Goal: Information Seeking & Learning: Learn about a topic

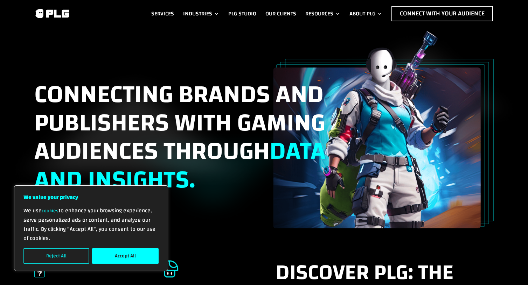
click at [46, 254] on button "Reject All" at bounding box center [56, 255] width 66 height 15
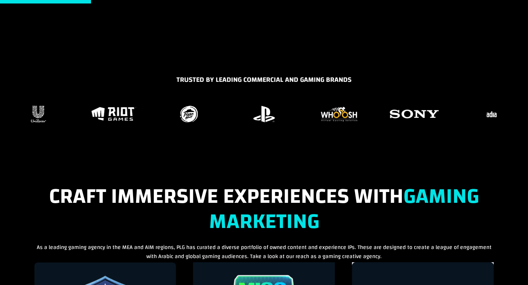
scroll to position [427, 0]
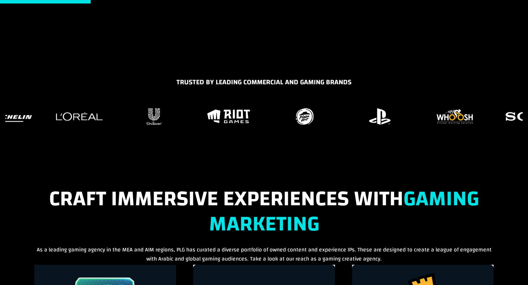
click at [270, 110] on div at bounding box center [263, 116] width 517 height 21
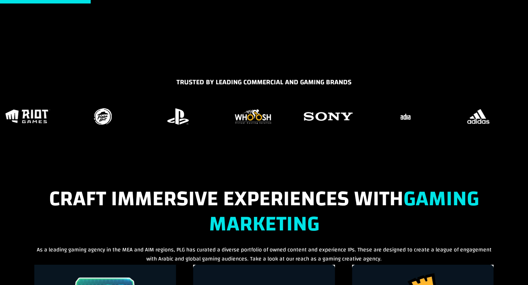
click at [224, 125] on figure "28 / 37" at bounding box center [252, 116] width 67 height 21
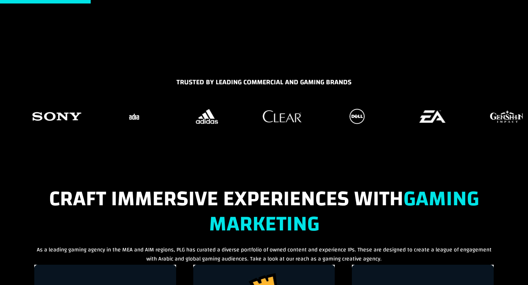
click at [171, 126] on div at bounding box center [263, 116] width 517 height 21
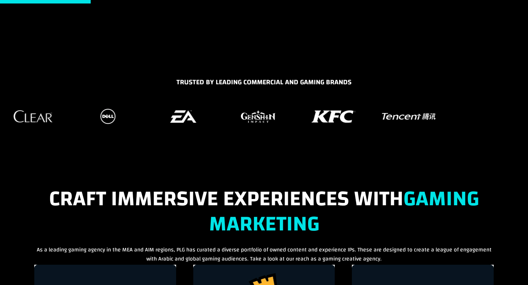
click at [66, 136] on div "TRUSTED BY LEADING COMMERCIAL AND GAMING BRANDS" at bounding box center [264, 112] width 528 height 71
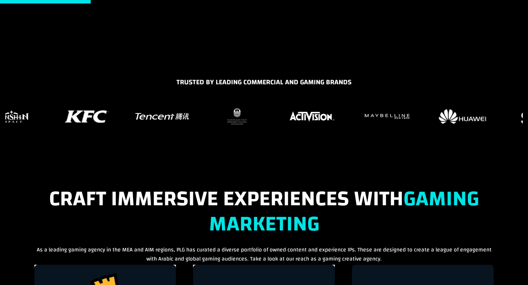
click at [101, 129] on div "TRUSTED BY LEADING COMMERCIAL AND GAMING BRANDS" at bounding box center [264, 112] width 528 height 71
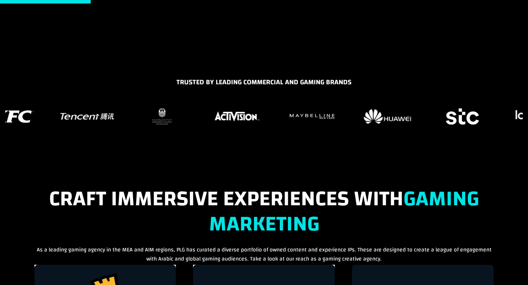
click at [273, 127] on div "TRUSTED BY LEADING COMMERCIAL AND GAMING BRANDS" at bounding box center [264, 112] width 528 height 71
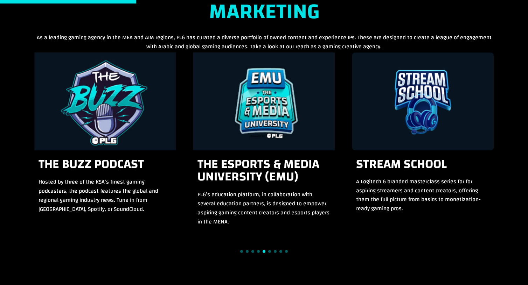
scroll to position [645, 0]
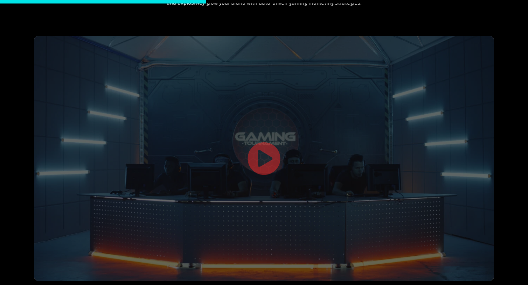
click at [264, 146] on link at bounding box center [264, 160] width 34 height 36
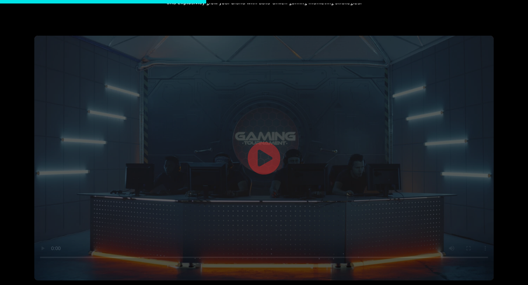
scroll to position [971, 0]
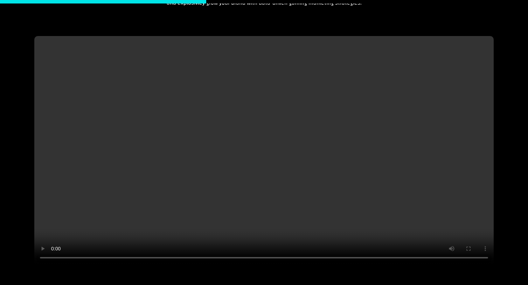
click at [266, 152] on video at bounding box center [263, 151] width 459 height 230
click at [269, 146] on video at bounding box center [263, 151] width 459 height 230
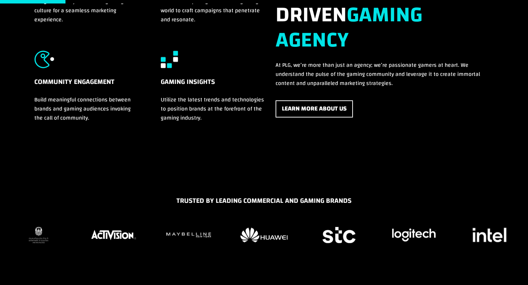
scroll to position [0, 0]
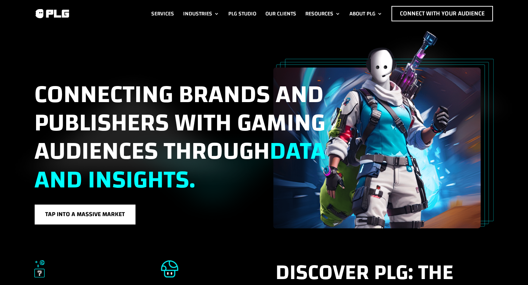
click at [188, 195] on span "data and insights." at bounding box center [179, 165] width 291 height 75
click at [161, 10] on link "Services" at bounding box center [162, 13] width 23 height 15
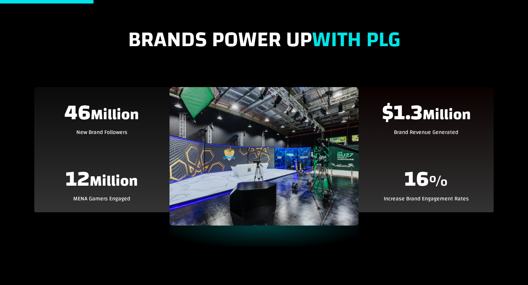
scroll to position [252, 0]
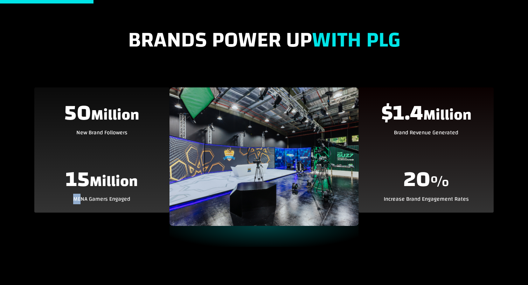
drag, startPoint x: 83, startPoint y: 195, endPoint x: 146, endPoint y: 192, distance: 63.1
click at [146, 192] on div "50 Million New Brand Followers 15 Million MENA Gamers Engaged" at bounding box center [101, 149] width 135 height 125
click at [420, 202] on p "Increase Brand Engagement Rates" at bounding box center [426, 199] width 125 height 9
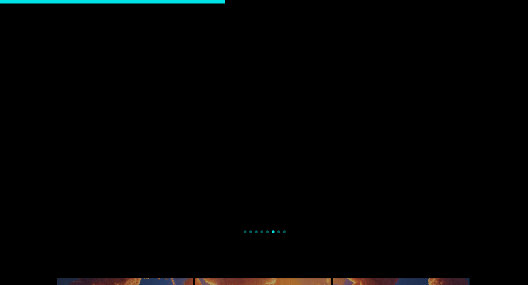
scroll to position [641, 0]
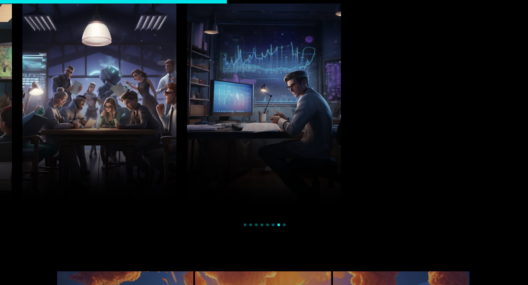
click at [275, 222] on div "Influencer Marketing Collaborations with top gaming streamers, creators, and in…" at bounding box center [264, 102] width 528 height 249
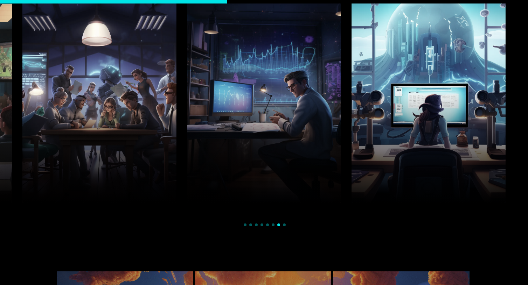
click at [281, 222] on div "Influencer Marketing Collaborations with top gaming streamers, creators, and in…" at bounding box center [264, 102] width 528 height 249
click at [241, 222] on div "Influencer Marketing Collaborations with top gaming streamers, creators, and in…" at bounding box center [264, 102] width 528 height 249
click at [247, 222] on div "Influencer Marketing Collaborations with top gaming streamers, creators, and in…" at bounding box center [264, 102] width 528 height 249
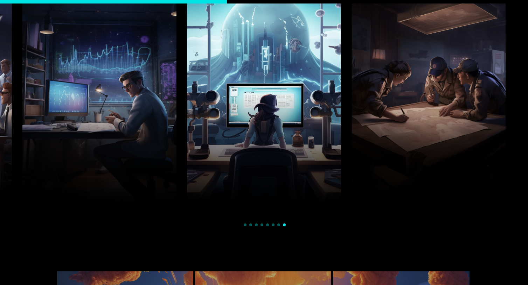
click at [247, 222] on div "Influencer Marketing Collaborations with top gaming streamers, creators, and in…" at bounding box center [264, 102] width 528 height 249
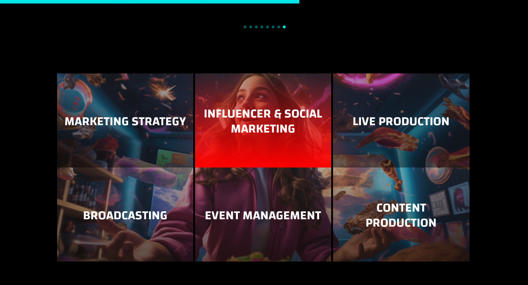
scroll to position [846, 0]
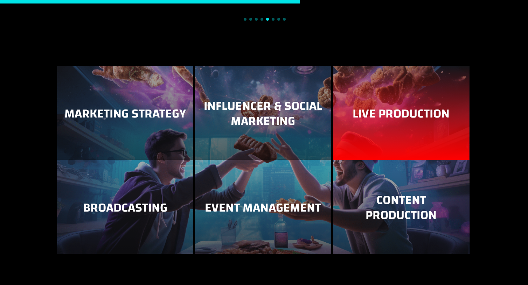
click at [403, 112] on h3 "Live Production" at bounding box center [401, 115] width 122 height 19
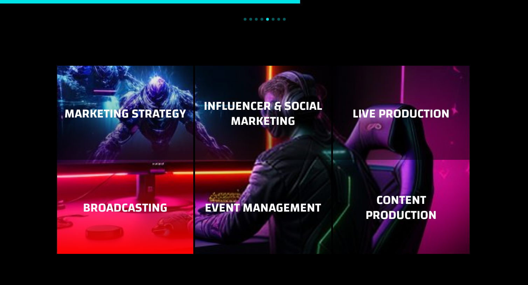
click at [94, 201] on h3 "Broadcasting" at bounding box center [125, 210] width 122 height 19
click at [134, 201] on h3 "Broadcasting" at bounding box center [125, 210] width 122 height 19
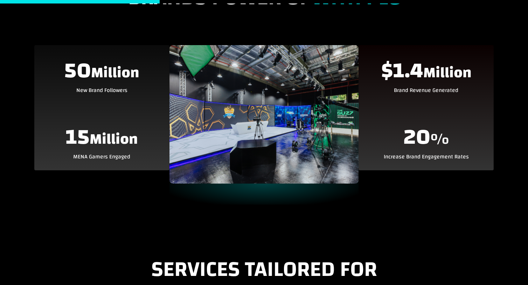
scroll to position [0, 0]
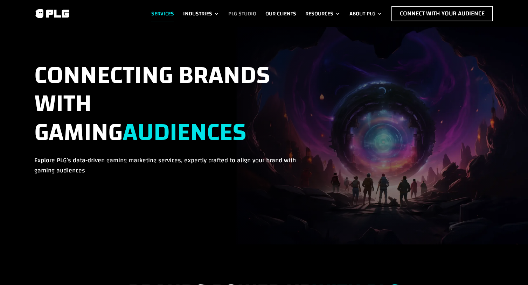
click at [240, 10] on link "PLG Studio" at bounding box center [242, 13] width 28 height 15
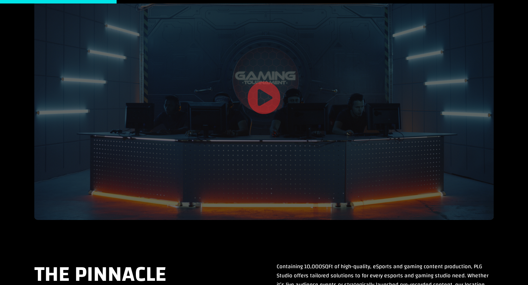
scroll to position [211, 0]
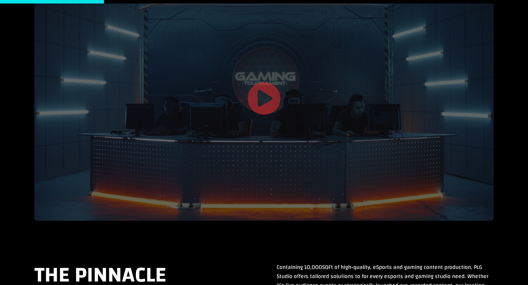
click at [262, 106] on link at bounding box center [264, 100] width 34 height 36
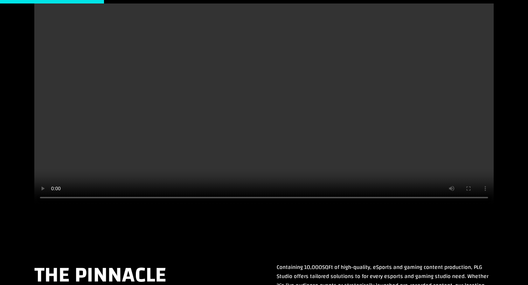
click at [262, 111] on video at bounding box center [263, 91] width 459 height 230
click at [257, 132] on video at bounding box center [263, 91] width 459 height 230
click at [248, 143] on video at bounding box center [263, 91] width 459 height 230
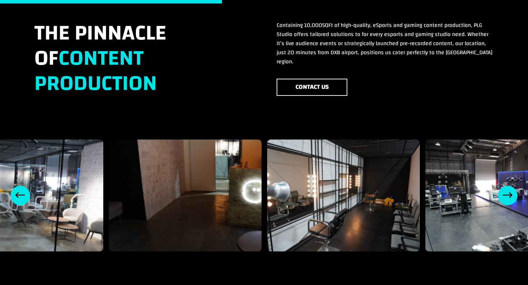
scroll to position [454, 0]
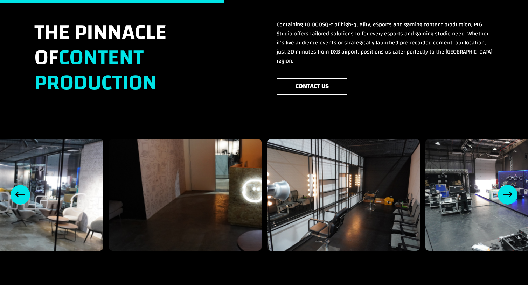
click at [23, 185] on div "Previous slide" at bounding box center [20, 195] width 20 height 20
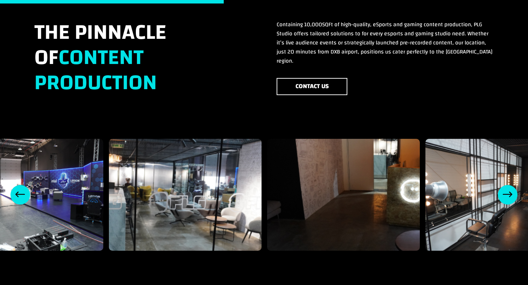
click at [23, 185] on div "Previous slide" at bounding box center [20, 195] width 20 height 20
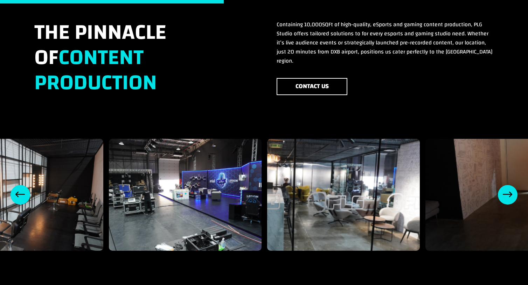
click at [23, 185] on div "Previous slide" at bounding box center [20, 195] width 20 height 20
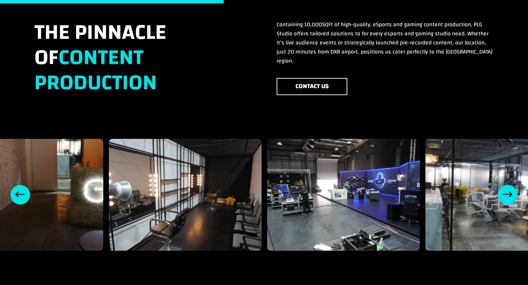
click at [23, 185] on div "Previous slide" at bounding box center [20, 195] width 20 height 20
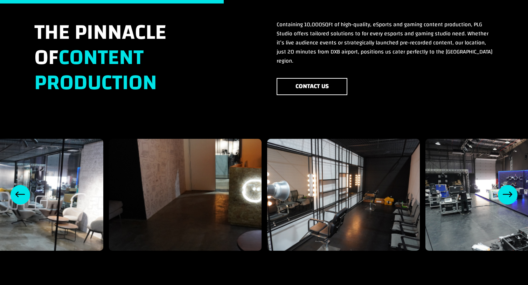
click at [23, 185] on div "Previous slide" at bounding box center [20, 195] width 20 height 20
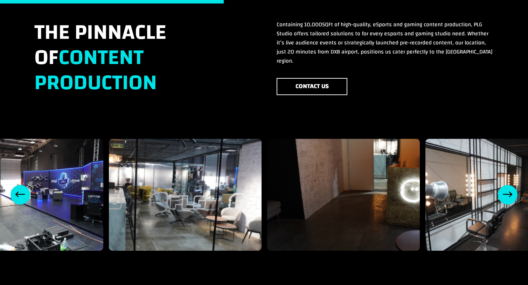
click at [23, 185] on div "Previous slide" at bounding box center [20, 195] width 20 height 20
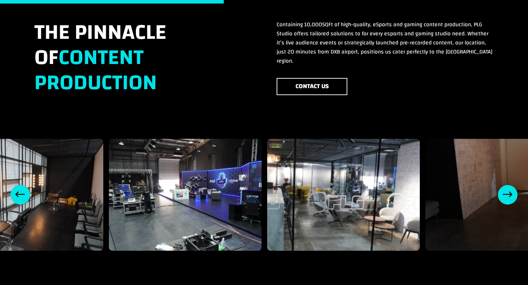
click at [23, 185] on div "Previous slide" at bounding box center [20, 195] width 20 height 20
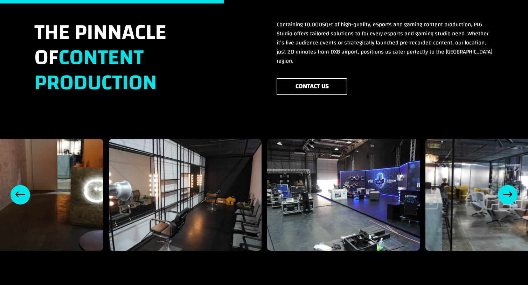
click at [23, 185] on div "Previous slide" at bounding box center [20, 195] width 20 height 20
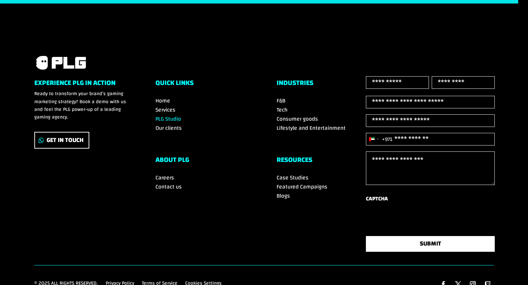
scroll to position [1035, 0]
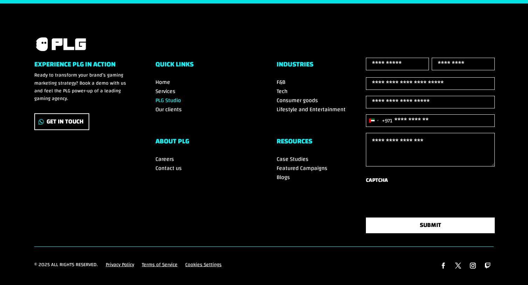
click at [373, 119] on div "[GEOGRAPHIC_DATA] +971" at bounding box center [372, 121] width 6 height 4
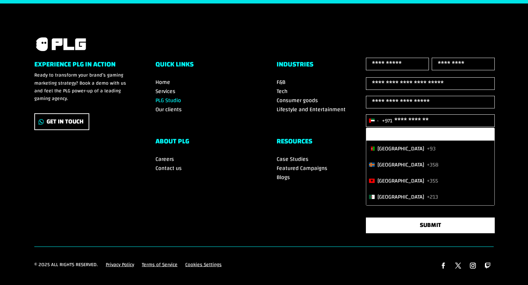
click at [271, 205] on div "Experience PLG in Action Ready to transform your brand’s gaming marketing strat…" at bounding box center [263, 152] width 459 height 189
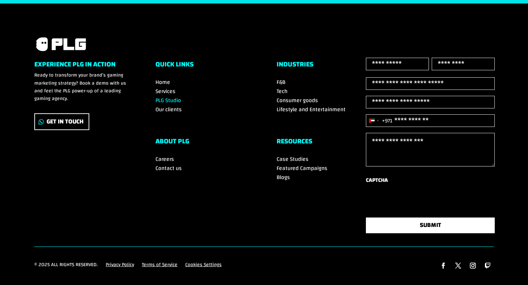
click at [371, 119] on div "[GEOGRAPHIC_DATA] +971" at bounding box center [372, 121] width 6 height 4
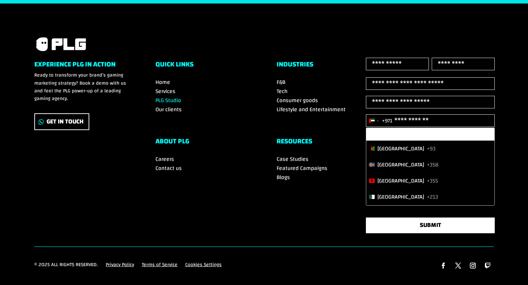
click at [280, 192] on div "Experience PLG in Action Ready to transform your brand’s gaming marketing strat…" at bounding box center [263, 152] width 459 height 189
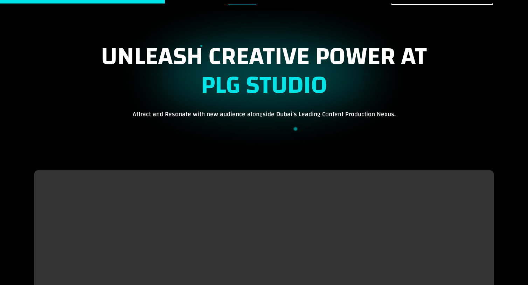
scroll to position [0, 0]
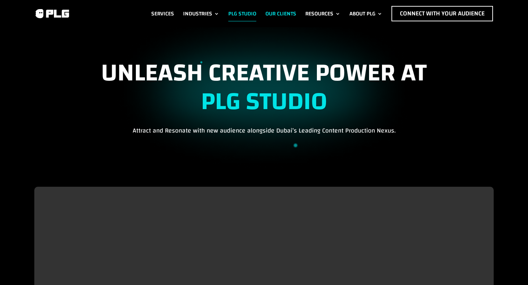
click at [275, 12] on link "Our Clients" at bounding box center [280, 13] width 31 height 15
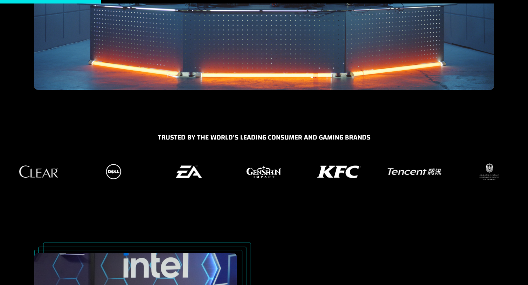
scroll to position [194, 0]
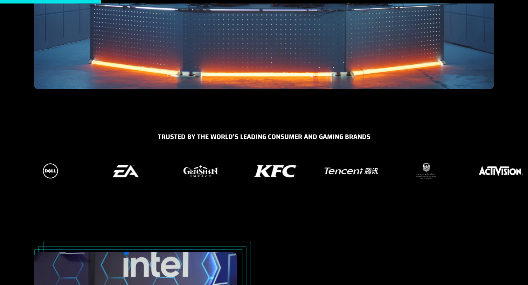
click at [252, 173] on img "13 / 37" at bounding box center [276, 171] width 48 height 16
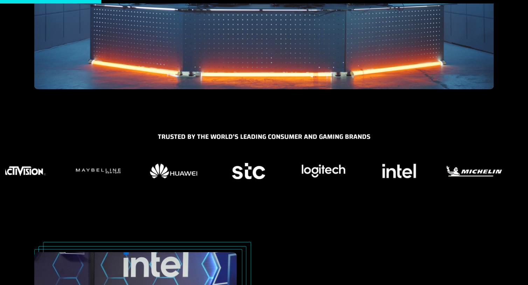
click at [16, 197] on div "Trusted by the world's LEading Consumer and Gaming Brands" at bounding box center [264, 167] width 528 height 71
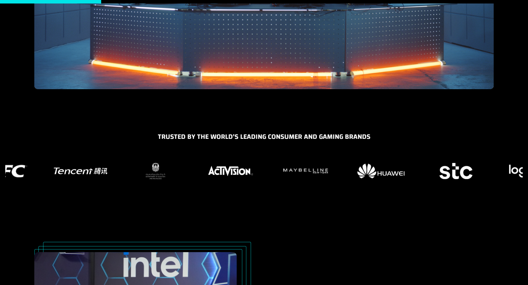
click at [311, 174] on img "17 / 37" at bounding box center [305, 171] width 49 height 9
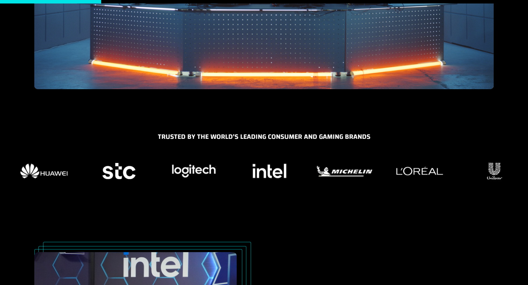
click at [97, 194] on div "Trusted by the world's LEading Consumer and Gaming Brands" at bounding box center [264, 167] width 528 height 71
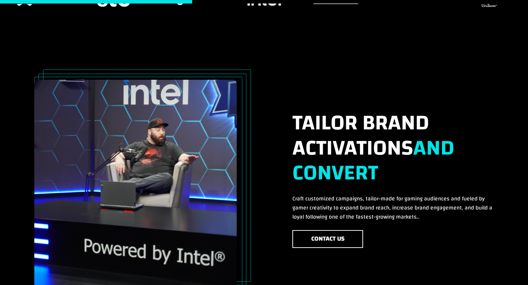
scroll to position [368, 0]
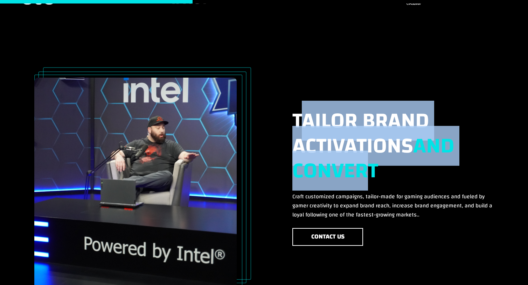
drag, startPoint x: 304, startPoint y: 116, endPoint x: 363, endPoint y: 165, distance: 76.8
click at [363, 165] on h2 "TAILOR BRAND ACTIVATIONS AND CONVERT" at bounding box center [392, 150] width 201 height 84
click at [363, 166] on strong "AND CONVERT" at bounding box center [373, 158] width 162 height 65
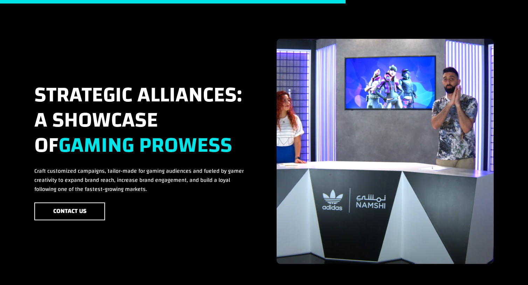
scroll to position [669, 0]
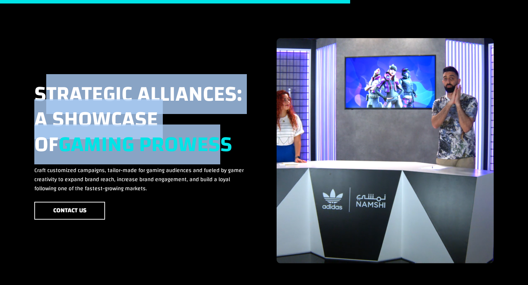
drag, startPoint x: 48, startPoint y: 91, endPoint x: 192, endPoint y: 136, distance: 151.2
click at [192, 136] on h2 "Strategic Alliances: A Showcase of Gaming Prowess" at bounding box center [142, 124] width 217 height 84
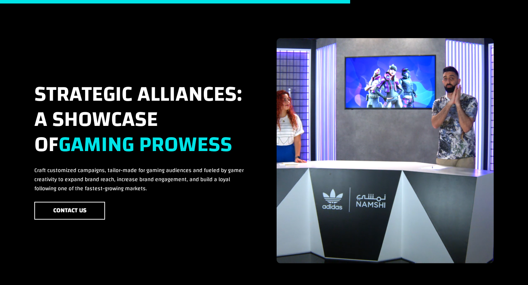
click at [192, 136] on strong "Gaming Prowess" at bounding box center [145, 145] width 174 height 40
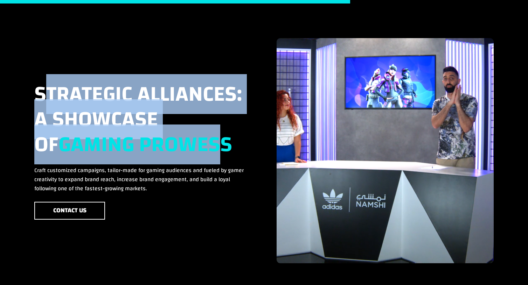
drag, startPoint x: 193, startPoint y: 139, endPoint x: 45, endPoint y: 87, distance: 156.9
click at [45, 87] on h2 "Strategic Alliances: A Showcase of Gaming Prowess" at bounding box center [142, 124] width 217 height 84
click at [45, 88] on h2 "Strategic Alliances: A Showcase of Gaming Prowess" at bounding box center [142, 124] width 217 height 84
drag, startPoint x: 45, startPoint y: 89, endPoint x: 199, endPoint y: 136, distance: 161.2
click at [198, 136] on h2 "Strategic Alliances: A Showcase of Gaming Prowess" at bounding box center [142, 124] width 217 height 84
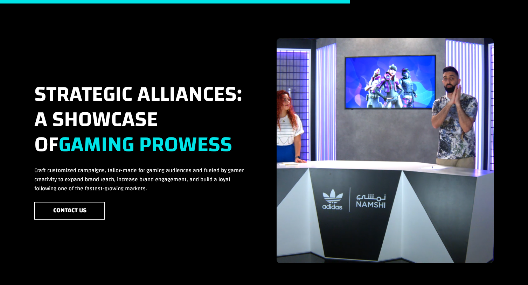
click at [193, 141] on strong "Gaming Prowess" at bounding box center [145, 145] width 174 height 40
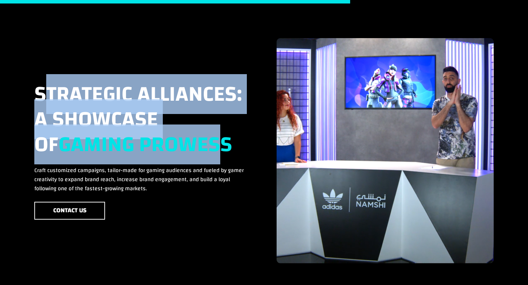
drag, startPoint x: 195, startPoint y: 144, endPoint x: 51, endPoint y: 96, distance: 152.3
click at [51, 96] on h2 "Strategic Alliances: A Showcase of Gaming Prowess" at bounding box center [142, 124] width 217 height 84
click at [48, 97] on h2 "Strategic Alliances: A Showcase of Gaming Prowess" at bounding box center [142, 124] width 217 height 84
drag, startPoint x: 46, startPoint y: 94, endPoint x: 196, endPoint y: 141, distance: 157.5
click at [196, 141] on h2 "Strategic Alliances: A Showcase of Gaming Prowess" at bounding box center [142, 124] width 217 height 84
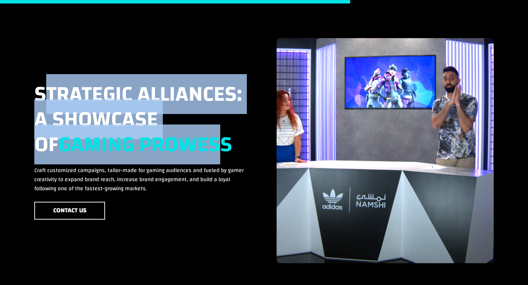
click at [196, 141] on strong "Gaming Prowess" at bounding box center [145, 145] width 174 height 40
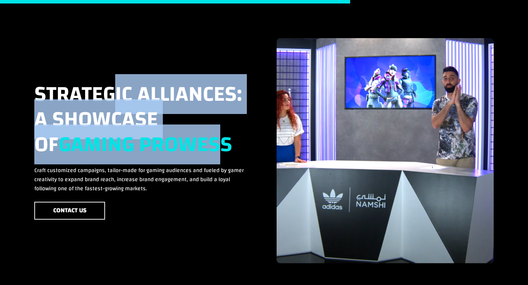
scroll to position [668, 0]
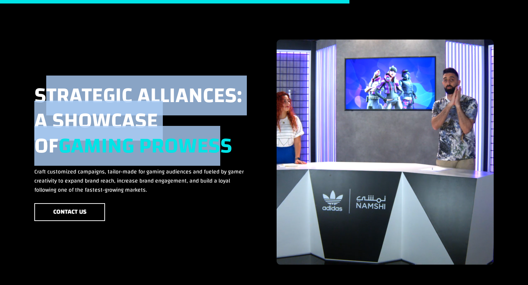
drag, startPoint x: 195, startPoint y: 142, endPoint x: 51, endPoint y: 102, distance: 149.8
click at [51, 102] on h2 "Strategic Alliances: A Showcase of Gaming Prowess" at bounding box center [142, 125] width 217 height 84
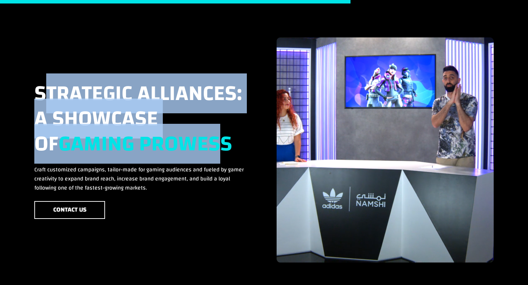
click at [50, 102] on h2 "Strategic Alliances: A Showcase of Gaming Prowess" at bounding box center [142, 123] width 217 height 84
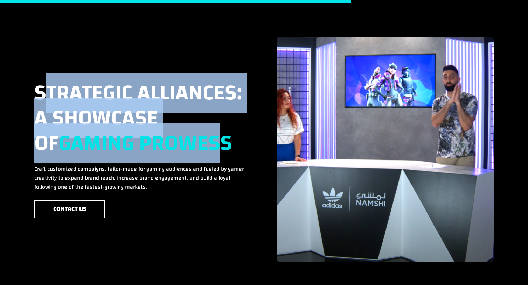
drag, startPoint x: 47, startPoint y: 93, endPoint x: 198, endPoint y: 143, distance: 159.2
click at [198, 143] on h2 "Strategic Alliances: A Showcase of Gaming Prowess" at bounding box center [142, 122] width 217 height 84
click at [198, 143] on strong "Gaming Prowess" at bounding box center [145, 143] width 174 height 40
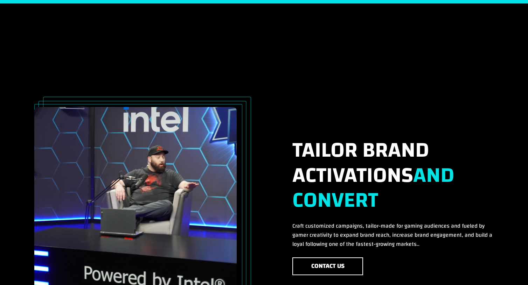
scroll to position [0, 0]
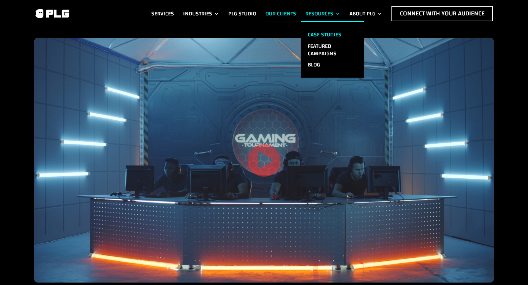
click at [323, 33] on link "Case Studies" at bounding box center [332, 35] width 63 height 12
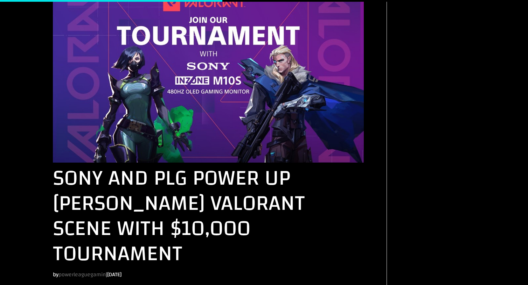
scroll to position [658, 0]
click at [162, 184] on link "Sony and PLG Power Up [PERSON_NAME] Valorant Scene with $10,000 Tournament" at bounding box center [179, 215] width 252 height 115
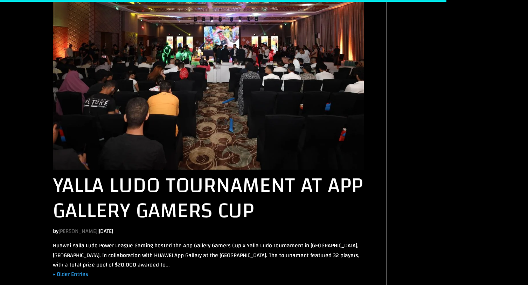
scroll to position [1290, 0]
drag, startPoint x: 117, startPoint y: 189, endPoint x: 165, endPoint y: 192, distance: 48.4
click at [165, 192] on article "Yalla Ludo Tournament at App Gallery Gamers Cup by [PERSON_NAME] | [DATE] Huawe…" at bounding box center [208, 122] width 311 height 294
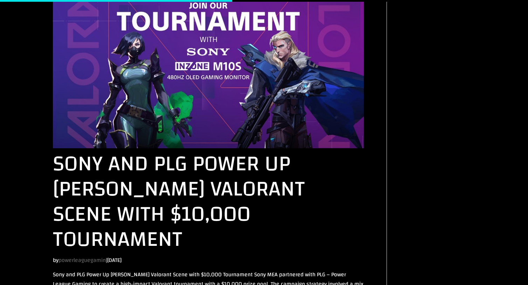
scroll to position [671, 0]
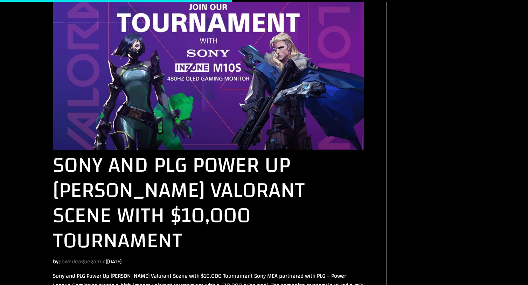
click at [215, 145] on link "Sony and PLG Power Up [PERSON_NAME] Valorant Scene with $10,000 Tournament" at bounding box center [179, 202] width 252 height 115
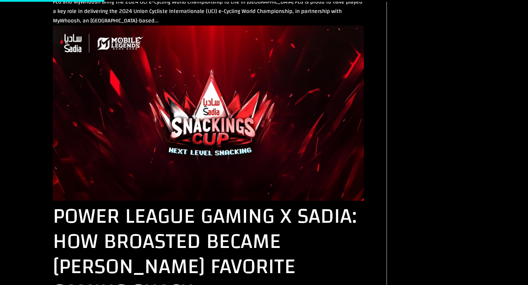
scroll to position [254, 0]
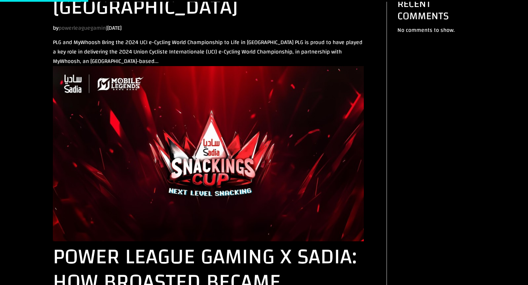
click at [220, 162] on img at bounding box center [208, 153] width 311 height 175
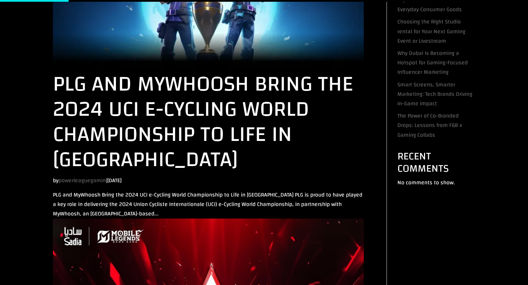
scroll to position [0, 0]
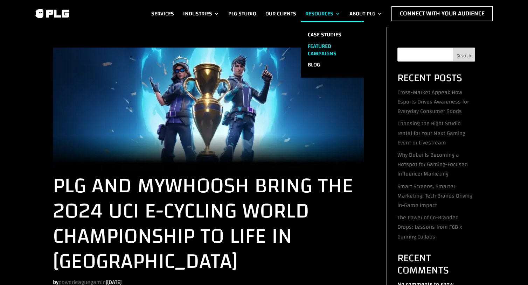
click at [318, 45] on link "Featured Campaigns" at bounding box center [332, 50] width 63 height 19
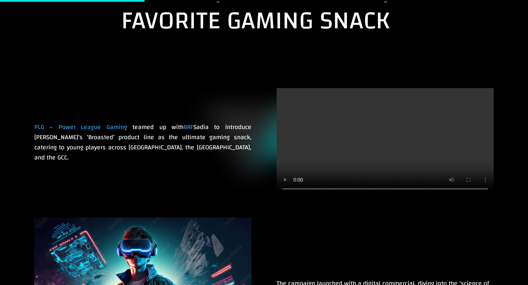
scroll to position [395, 0]
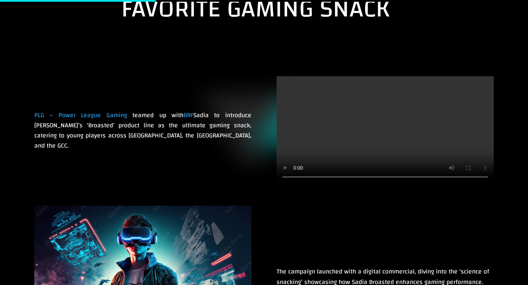
click at [350, 157] on video at bounding box center [384, 130] width 217 height 108
click at [387, 153] on video at bounding box center [384, 130] width 217 height 108
click at [382, 140] on video at bounding box center [384, 130] width 217 height 108
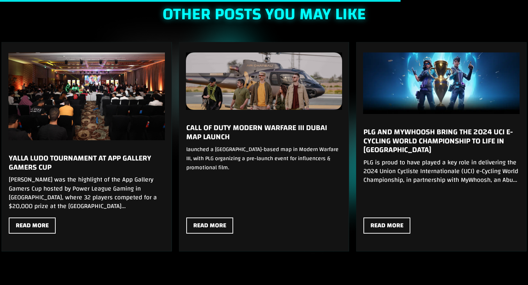
scroll to position [1043, 0]
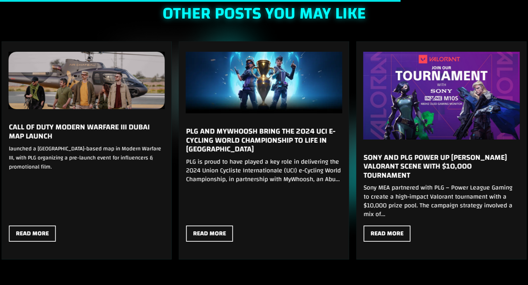
click at [94, 139] on link "Call of Duty Modern Warfare III Dubai Map Launch" at bounding box center [79, 131] width 141 height 23
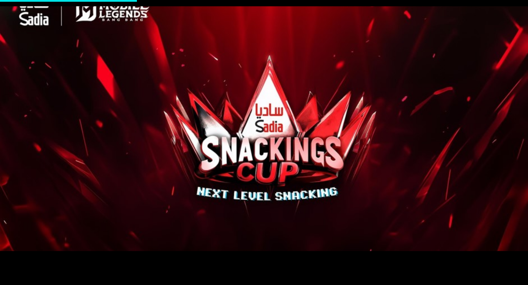
scroll to position [0, 0]
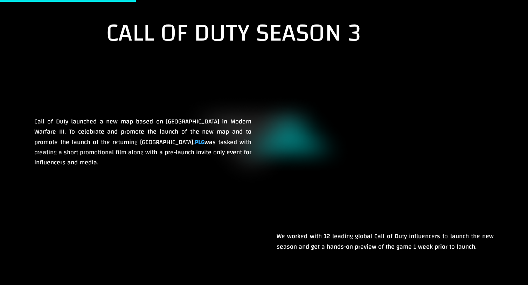
scroll to position [220, 0]
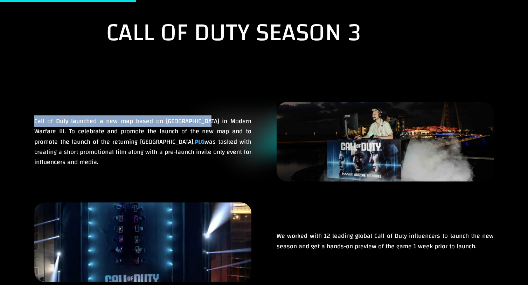
drag, startPoint x: 150, startPoint y: 115, endPoint x: 206, endPoint y: 126, distance: 57.4
click at [206, 126] on div "Call of Duty launched a new map based on [GEOGRAPHIC_DATA] in Modern Warfare II…" at bounding box center [142, 142] width 217 height 80
click at [206, 126] on p "Call of Duty launched a new map based on [GEOGRAPHIC_DATA] in Modern Warfare II…" at bounding box center [142, 141] width 217 height 51
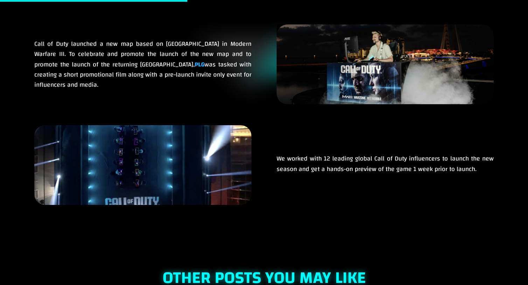
scroll to position [294, 0]
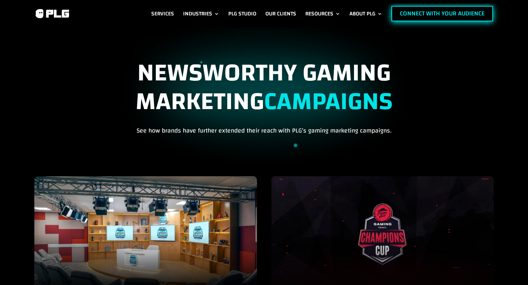
click at [456, 10] on link "Connect with Your Audience" at bounding box center [441, 13] width 101 height 15
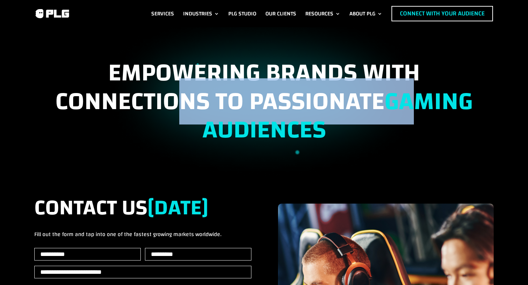
drag, startPoint x: 330, startPoint y: 103, endPoint x: 419, endPoint y: 101, distance: 88.9
click at [419, 101] on h1 "EMPOWERING BRANDS WITH CONNECTIONS TO PASSIONATE GAMING AUDIENCES" at bounding box center [263, 106] width 459 height 95
click at [419, 101] on strong "GAMING AUDIENCES" at bounding box center [337, 115] width 271 height 75
